Goal: Task Accomplishment & Management: Complete application form

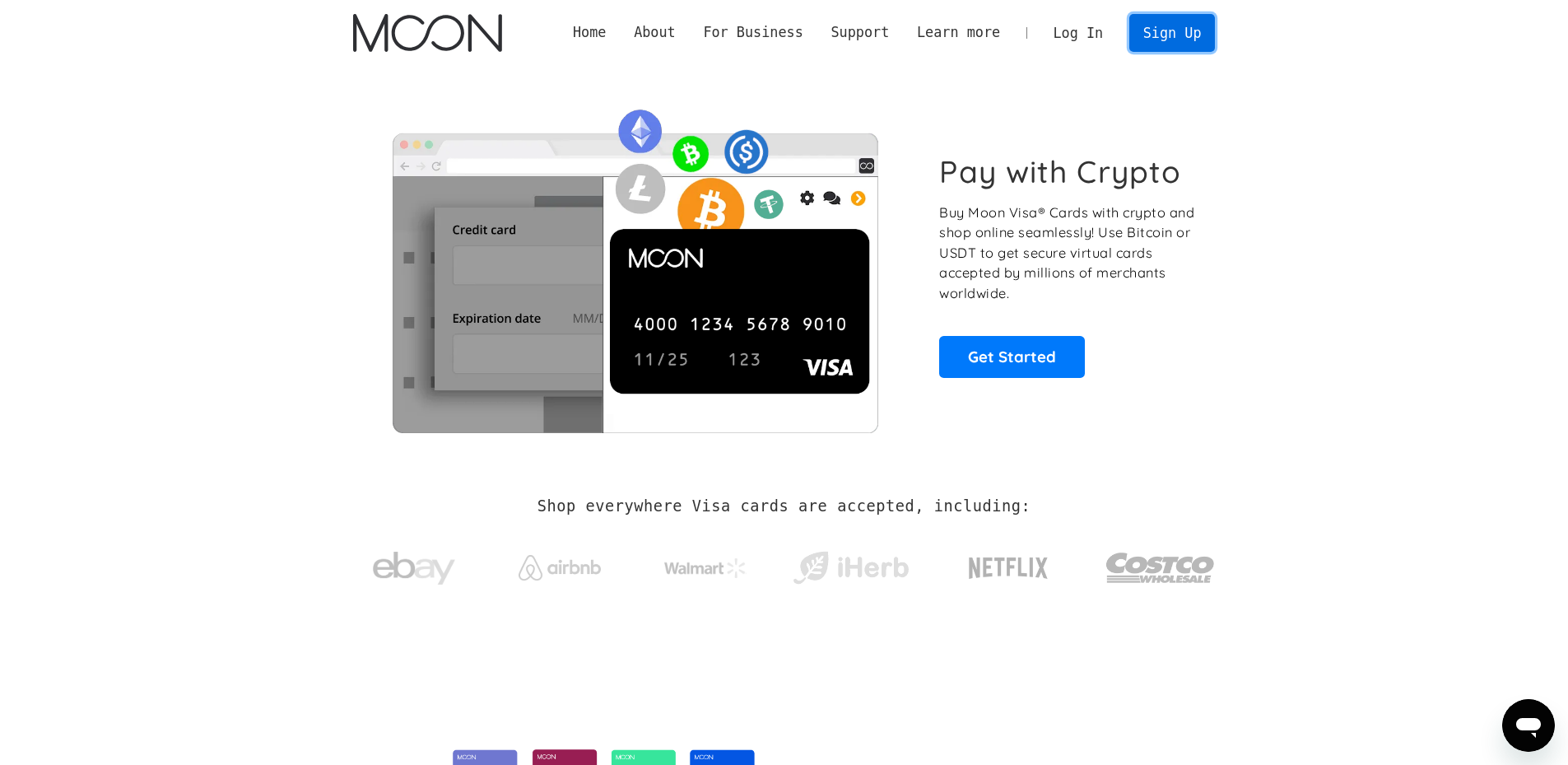
click at [1164, 34] on link "Sign Up" at bounding box center [1172, 32] width 86 height 37
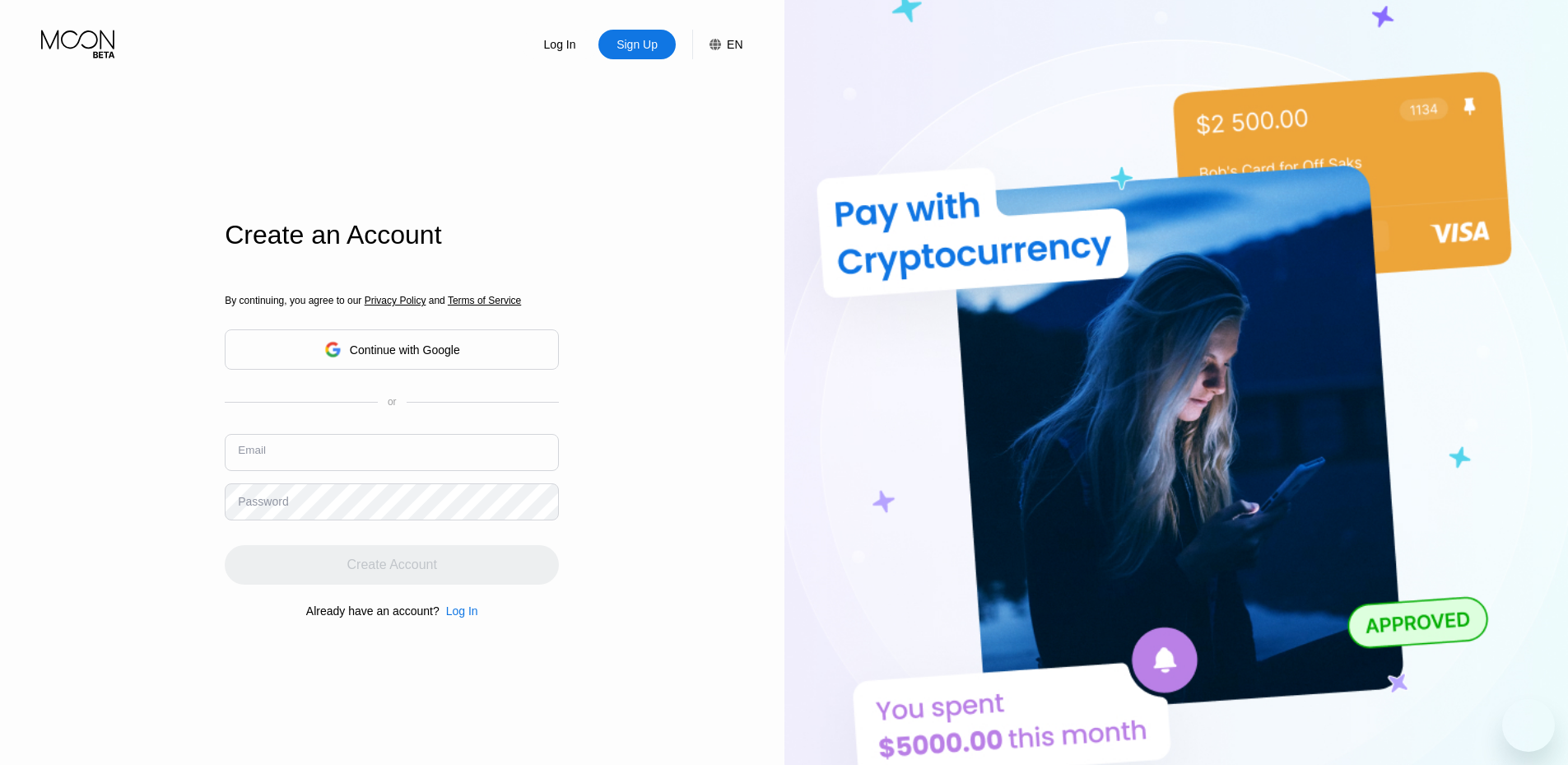
drag, startPoint x: 415, startPoint y: 449, endPoint x: 415, endPoint y: 461, distance: 12.0
click at [415, 450] on input "text" at bounding box center [391, 452] width 334 height 37
click at [470, 464] on input "text" at bounding box center [391, 452] width 334 height 37
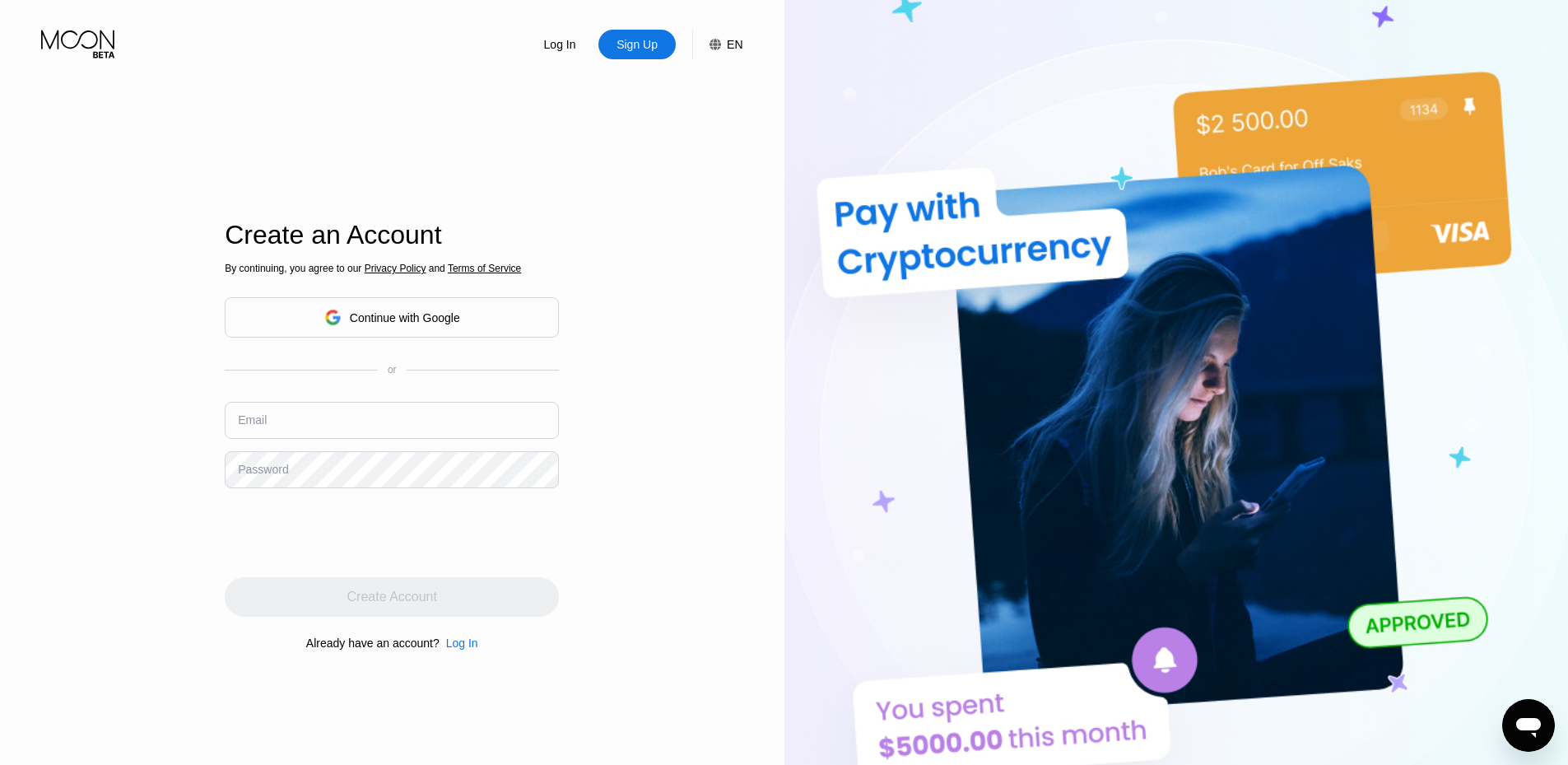
click at [328, 415] on input "text" at bounding box center [391, 419] width 334 height 37
paste input "[EMAIL_ADDRESS][DOMAIN_NAME]"
type input "[EMAIL_ADDRESS][DOMAIN_NAME]"
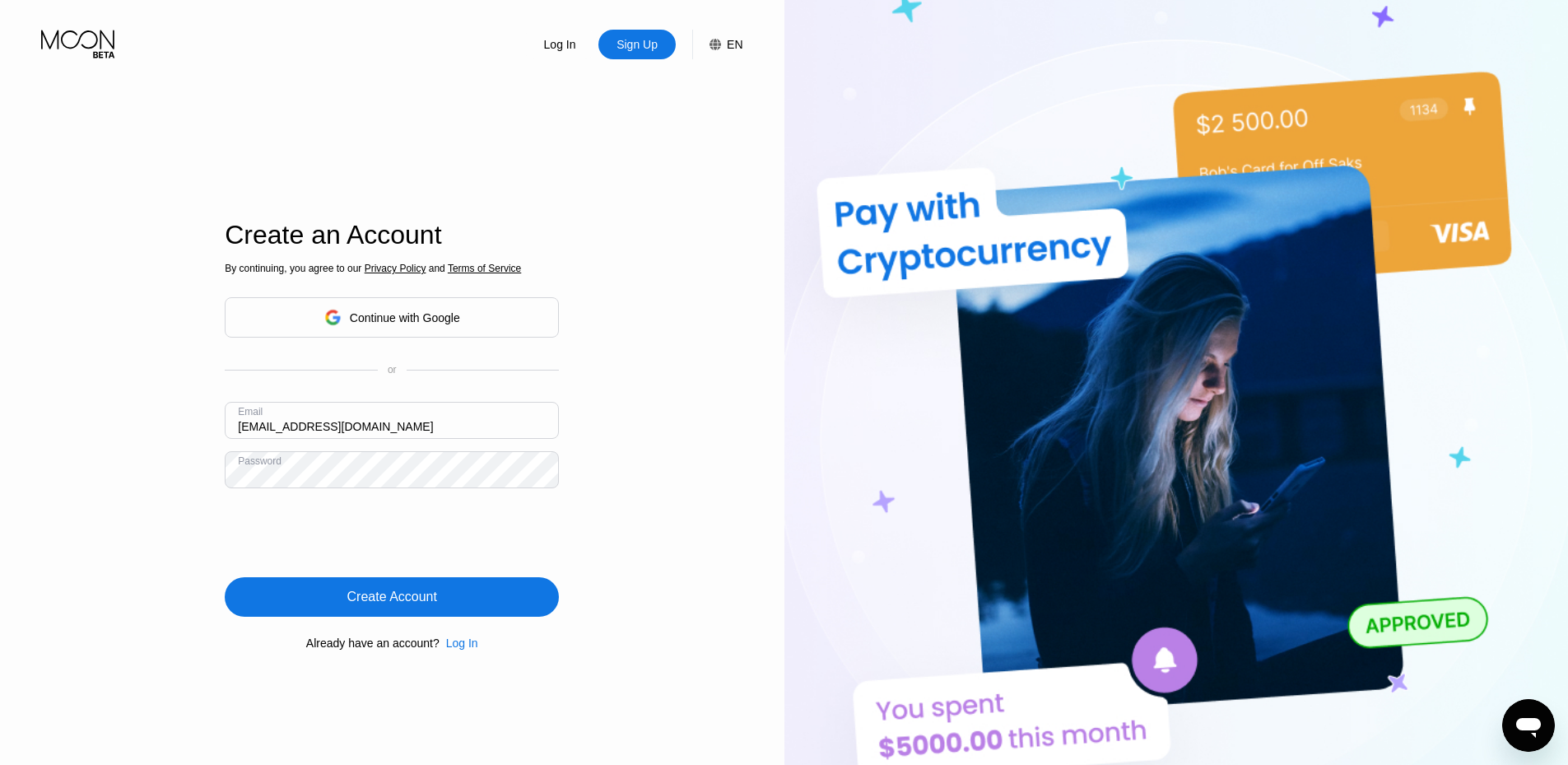
click at [476, 608] on div "Create Account" at bounding box center [391, 597] width 334 height 40
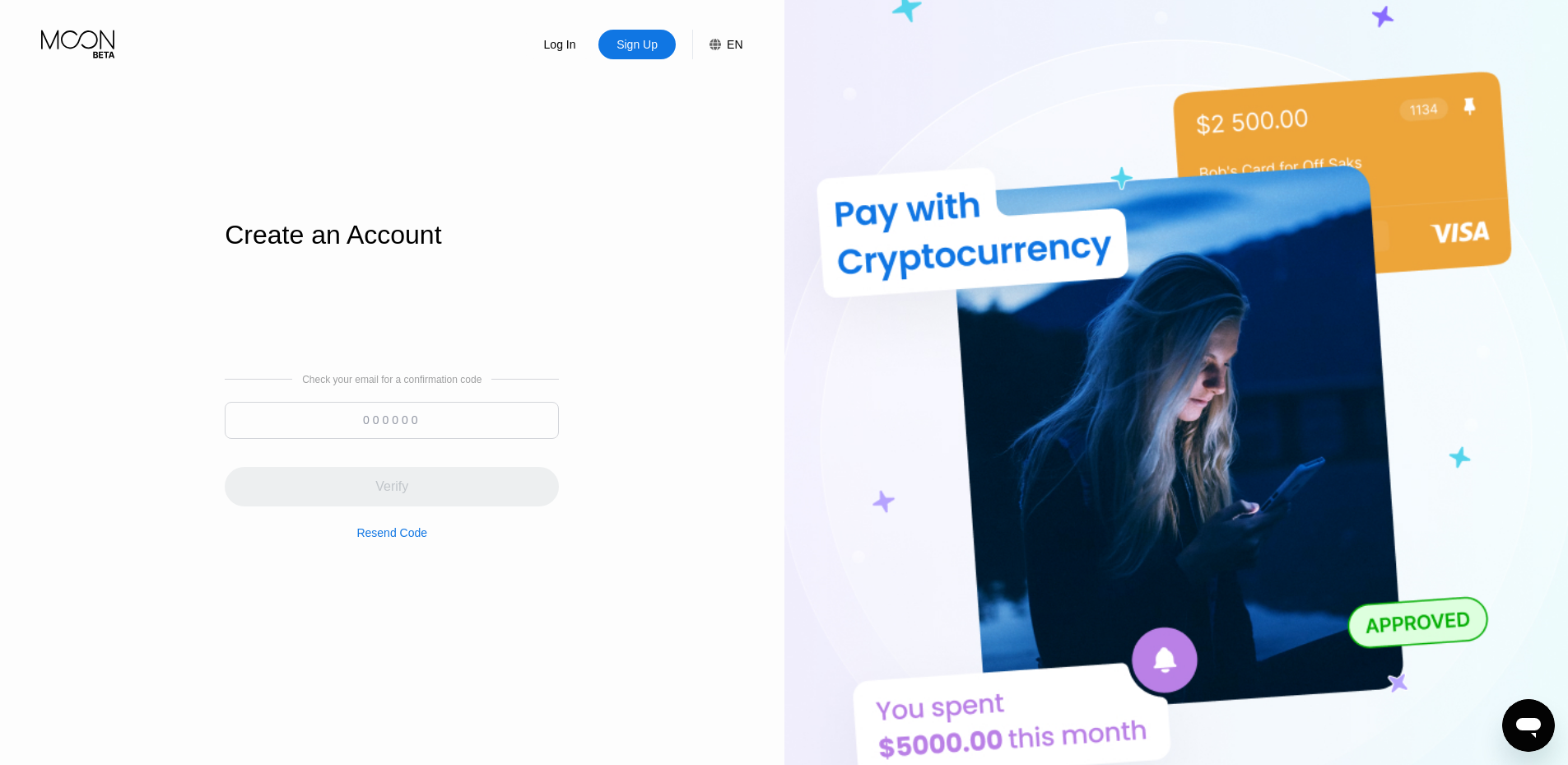
click at [296, 410] on input at bounding box center [391, 419] width 334 height 37
click at [339, 419] on input at bounding box center [391, 419] width 334 height 37
paste input "337903"
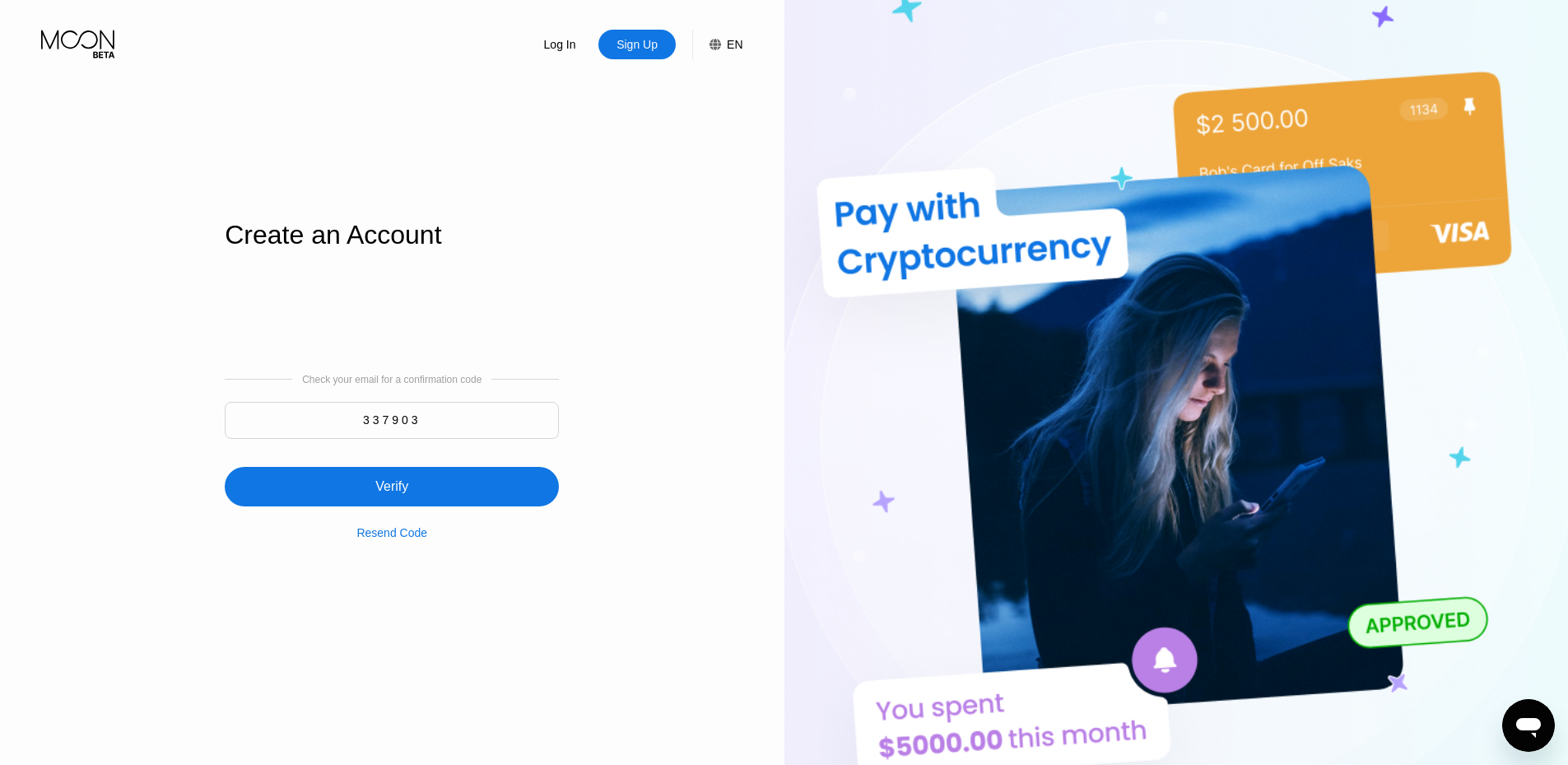
type input "337903"
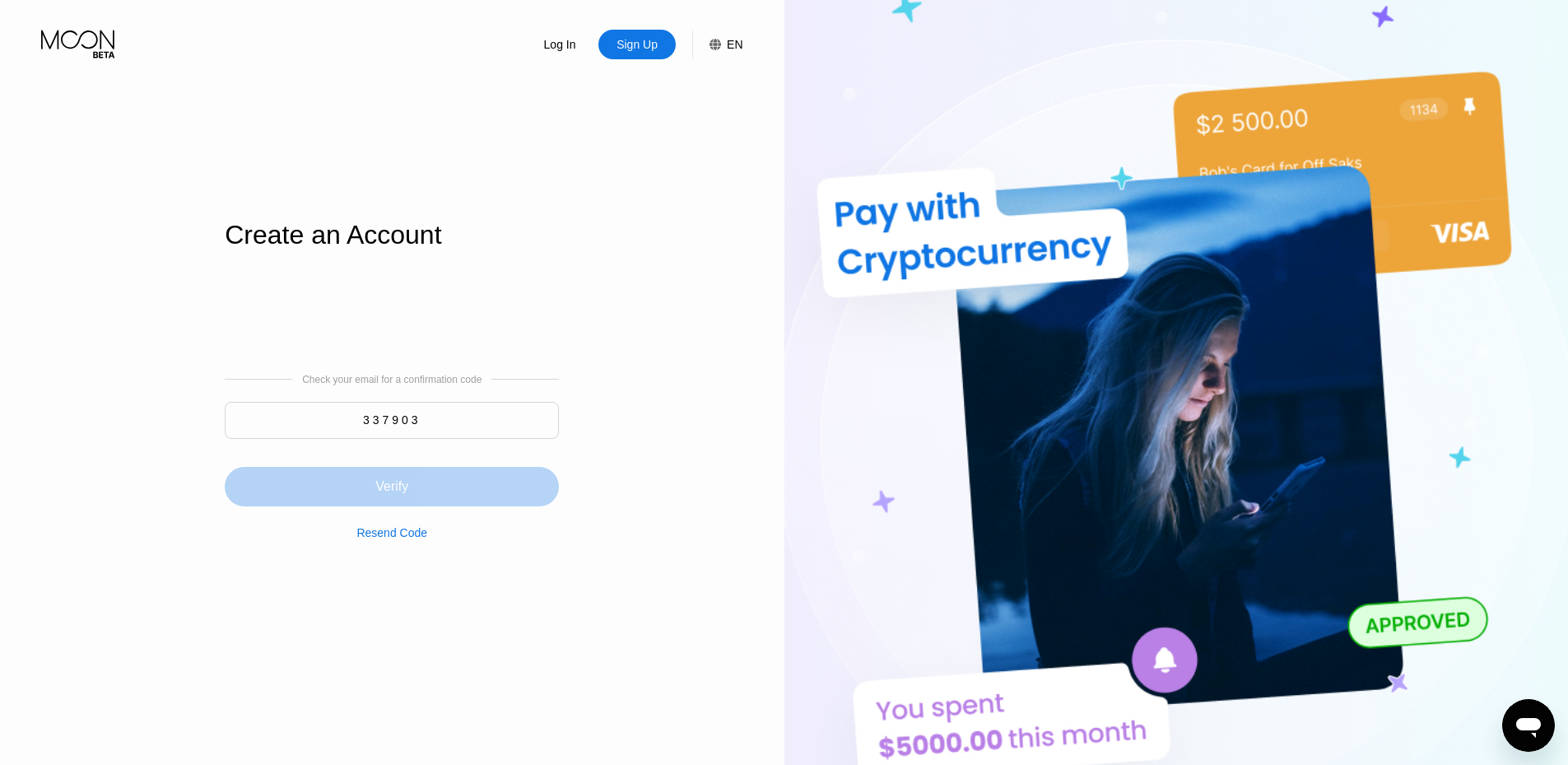
click at [315, 496] on div "Verify" at bounding box center [391, 487] width 334 height 40
